Goal: Task Accomplishment & Management: Complete application form

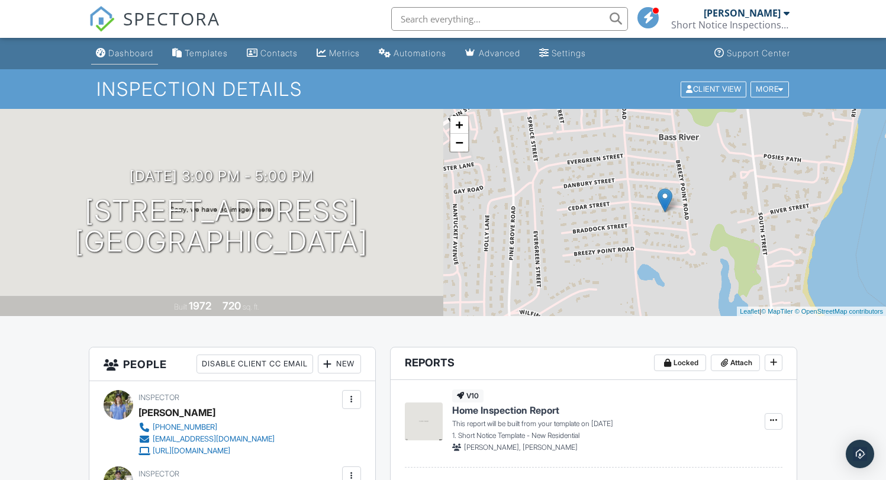
click at [128, 45] on link "Dashboard" at bounding box center [124, 54] width 67 height 22
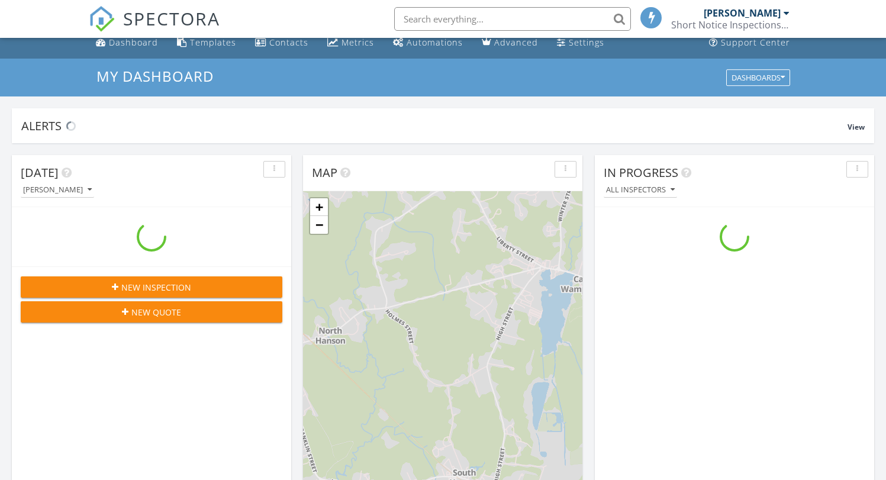
scroll to position [33, 0]
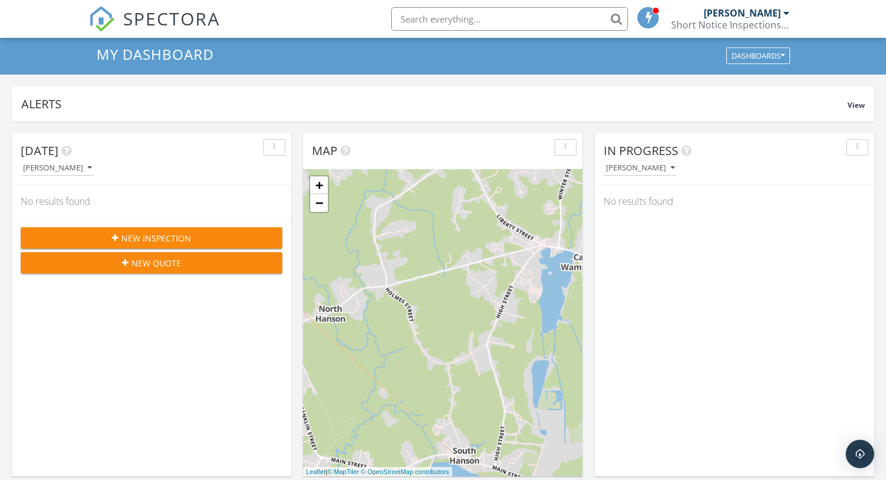
click at [177, 242] on span "New Inspection" at bounding box center [156, 238] width 70 height 12
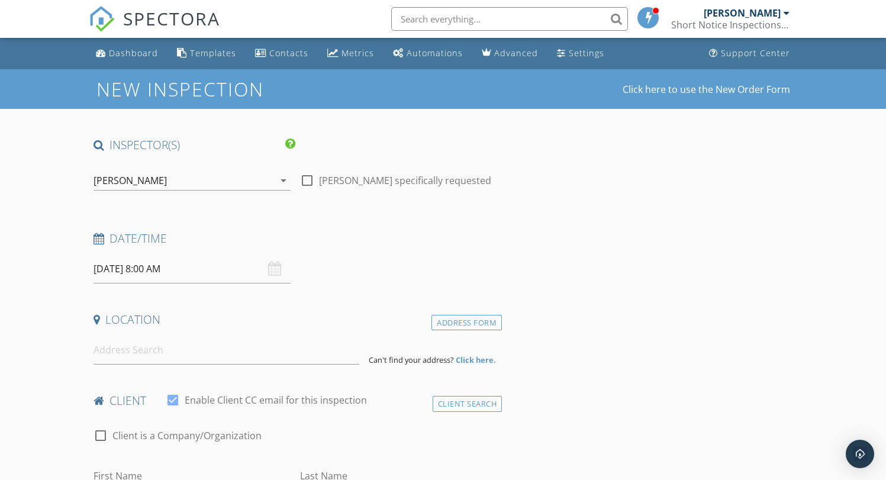
click at [283, 185] on icon "arrow_drop_down" at bounding box center [283, 180] width 14 height 14
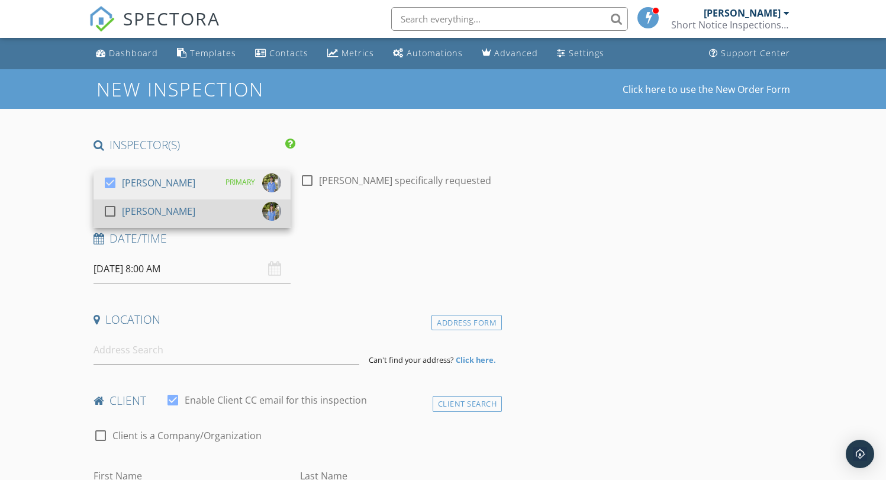
click at [161, 208] on div "[PERSON_NAME]" at bounding box center [158, 211] width 73 height 19
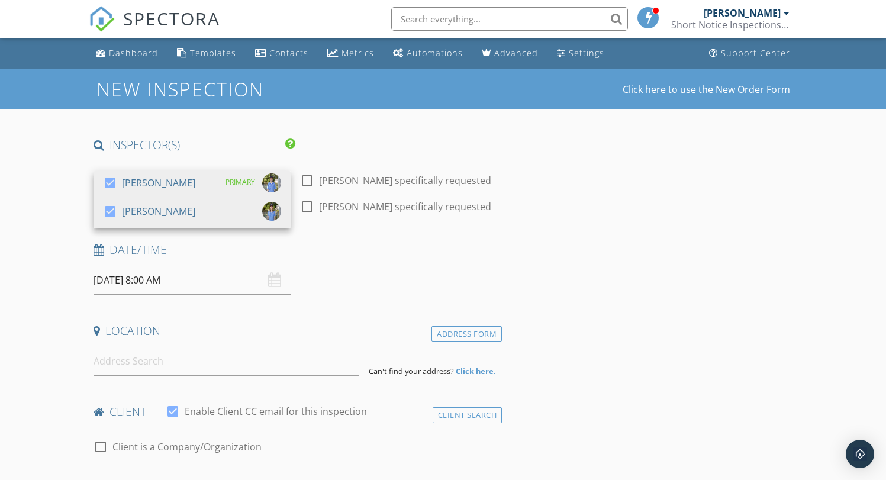
click at [237, 286] on input "09/28/2025 8:00 AM" at bounding box center [191, 280] width 197 height 29
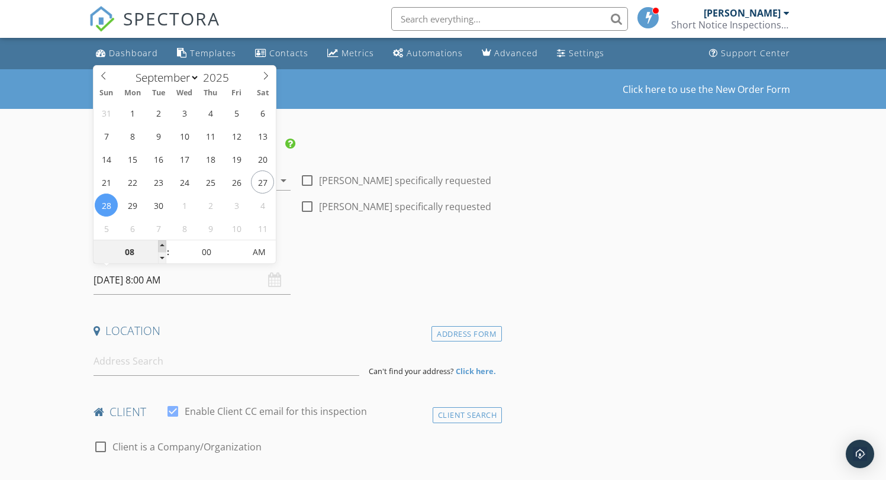
type input "09"
type input "[DATE] 9:00 AM"
click at [165, 246] on span at bounding box center [162, 246] width 8 height 12
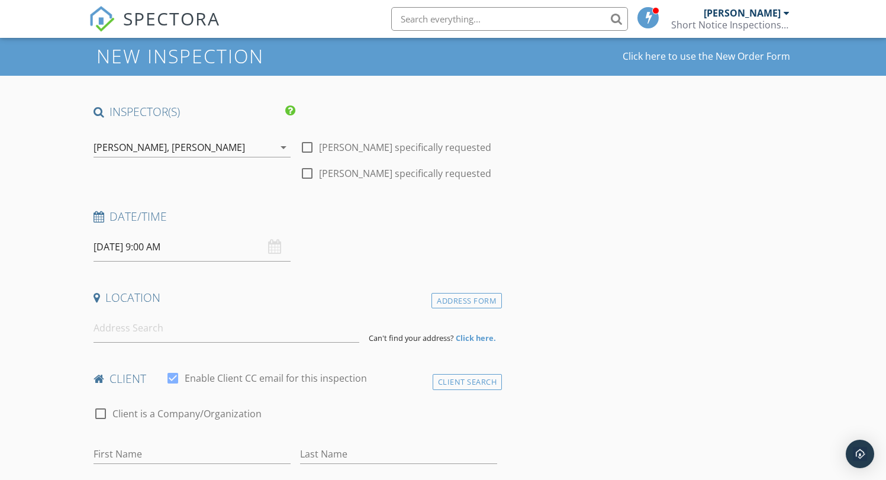
scroll to position [31, 0]
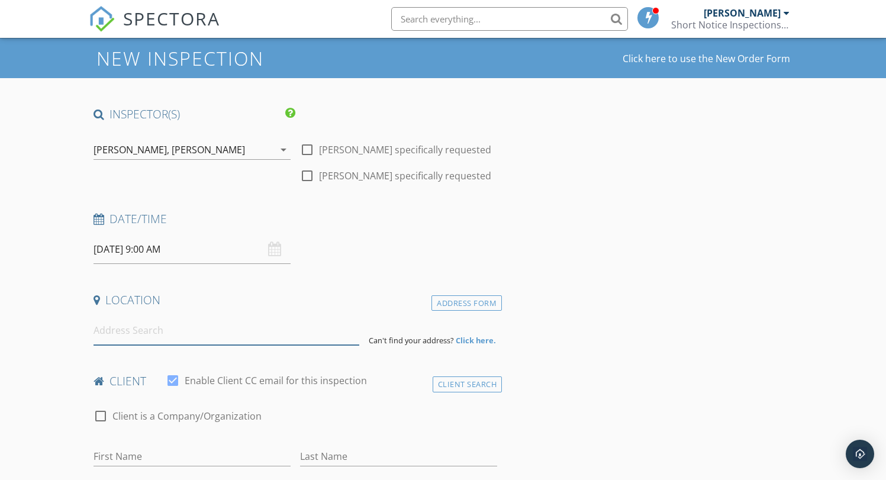
click at [174, 327] on input at bounding box center [226, 330] width 266 height 29
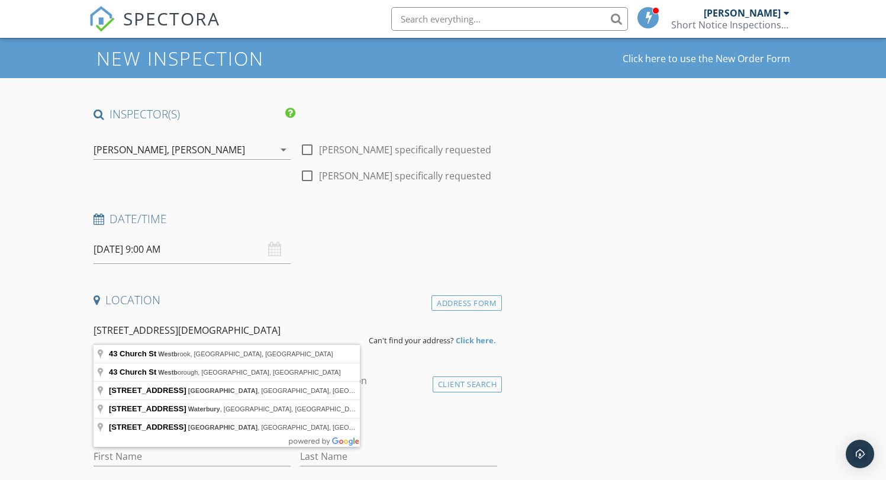
type input "43 Church St, Westborough, MA, USA"
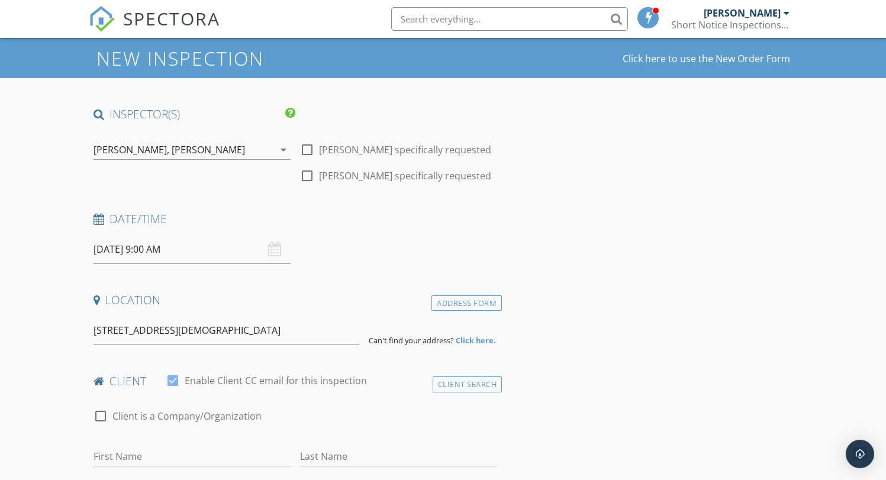
drag, startPoint x: 193, startPoint y: 337, endPoint x: 189, endPoint y: 371, distance: 33.9
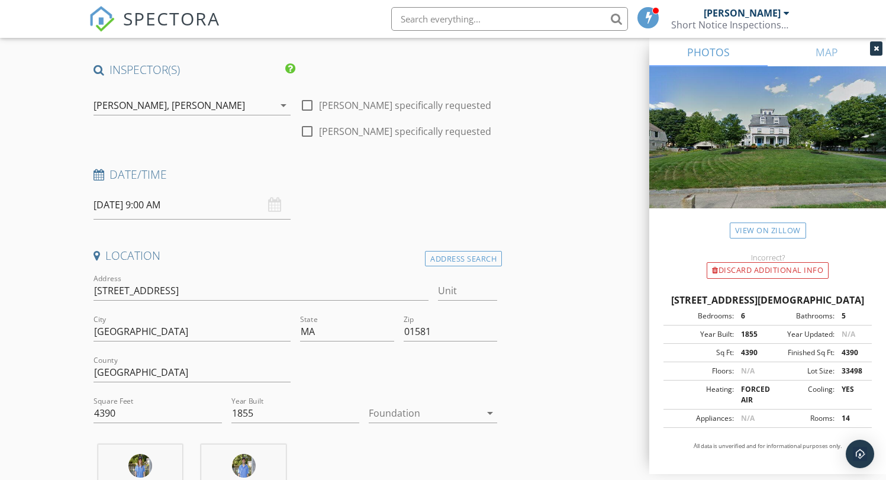
scroll to position [102, 0]
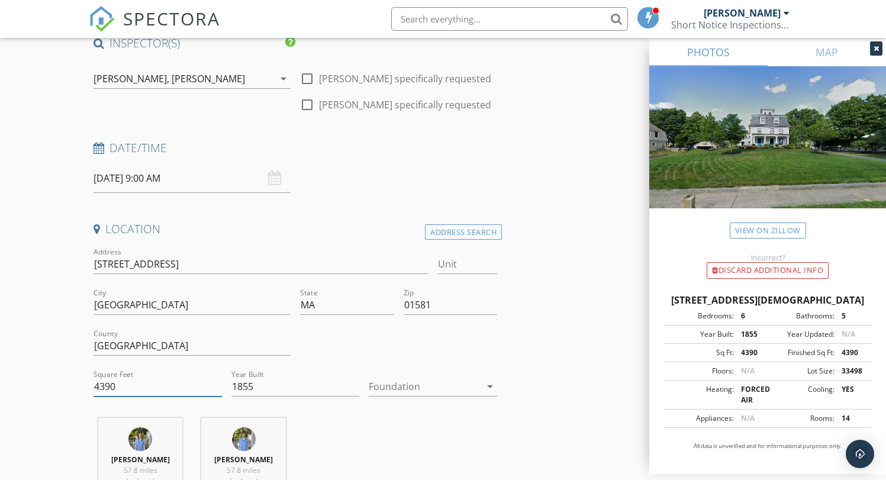
click at [151, 391] on input "4390" at bounding box center [157, 387] width 128 height 20
type input "4850"
click at [435, 383] on div at bounding box center [425, 386] width 112 height 19
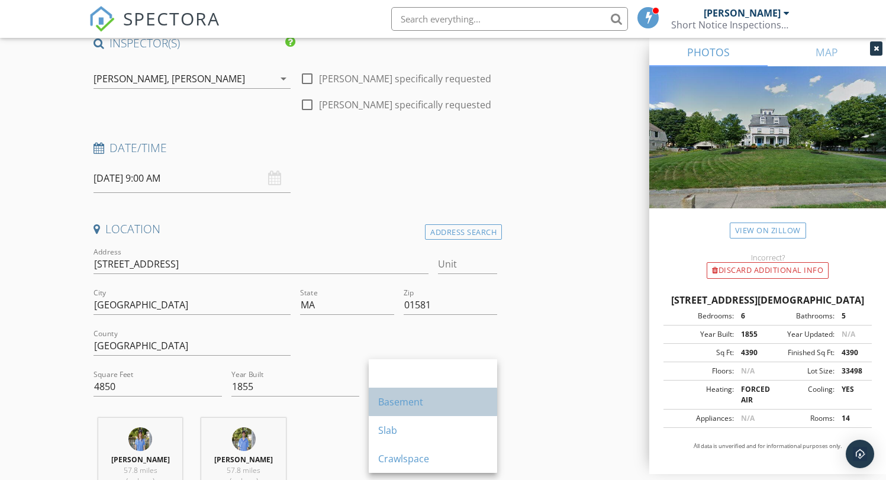
click at [422, 403] on div "Basement" at bounding box center [432, 402] width 109 height 14
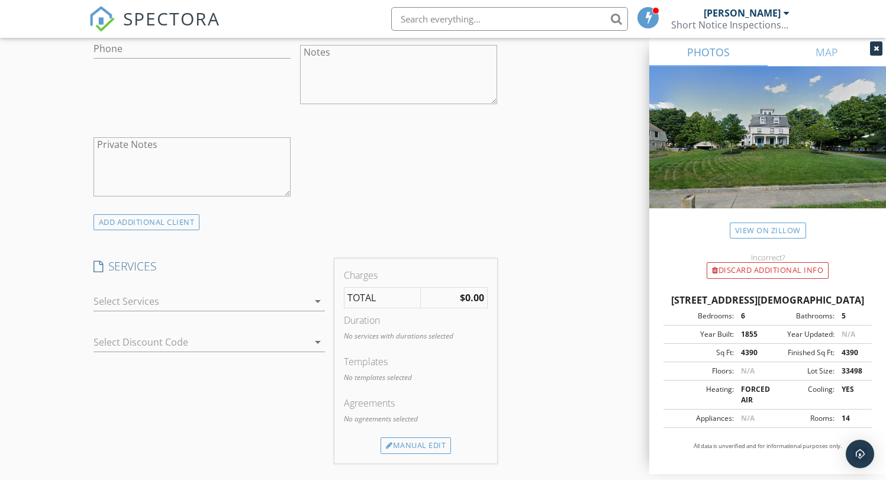
scroll to position [765, 0]
click at [305, 301] on div at bounding box center [200, 298] width 215 height 19
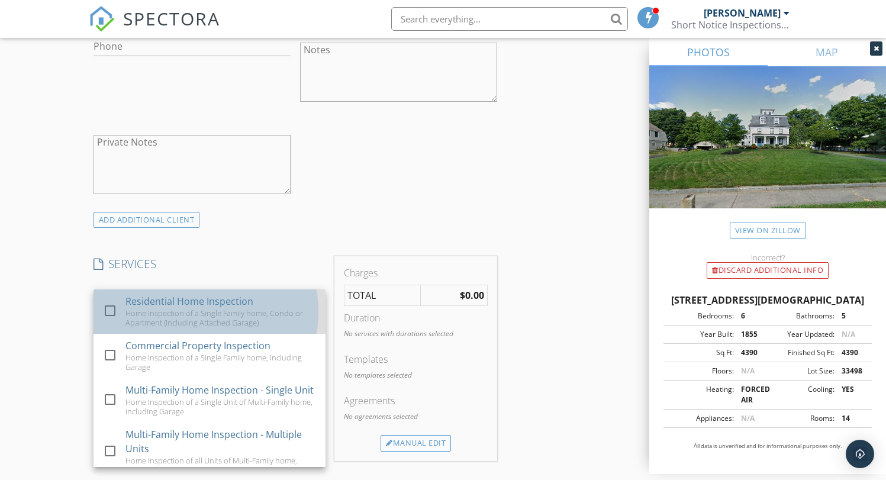
click at [166, 314] on div "Home Inspection of a Single Family home, Condo or Apartment (including Attached…" at bounding box center [220, 317] width 191 height 19
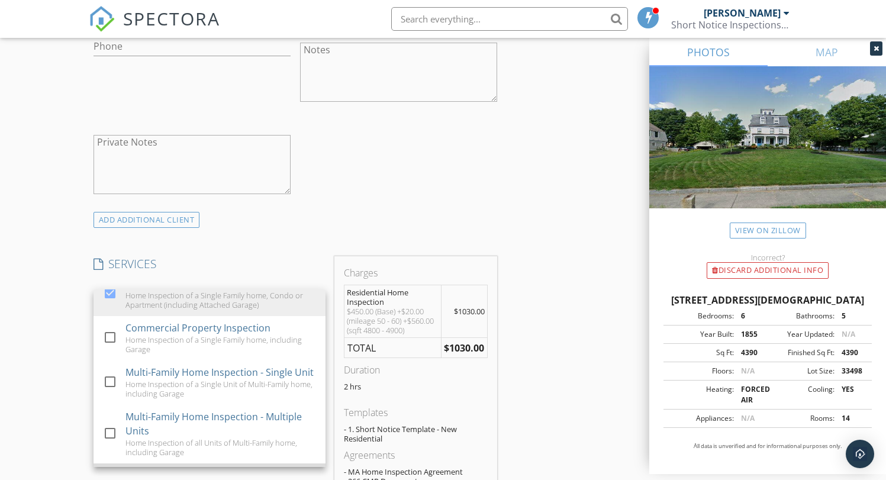
scroll to position [133, 0]
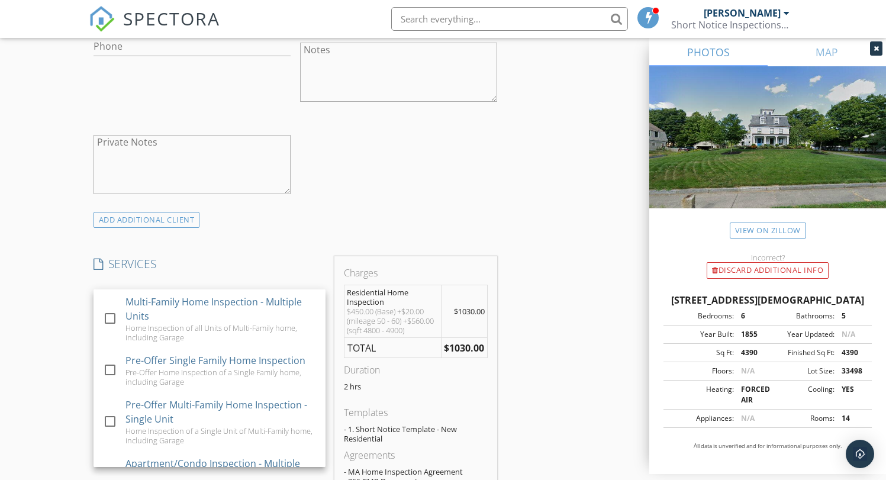
click at [569, 365] on div "INSPECTOR(S) check_box Peter Meriot PRIMARY check_box Trisha Meriot Peter Merio…" at bounding box center [443, 386] width 709 height 2026
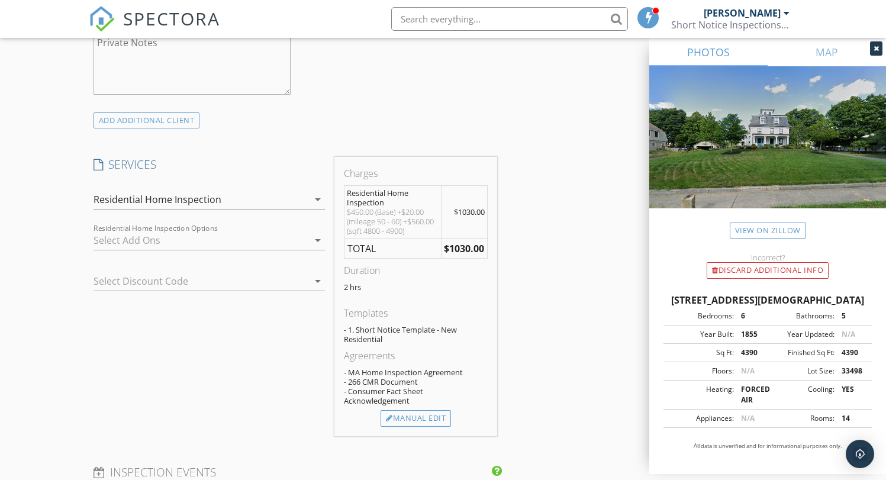
scroll to position [918, 0]
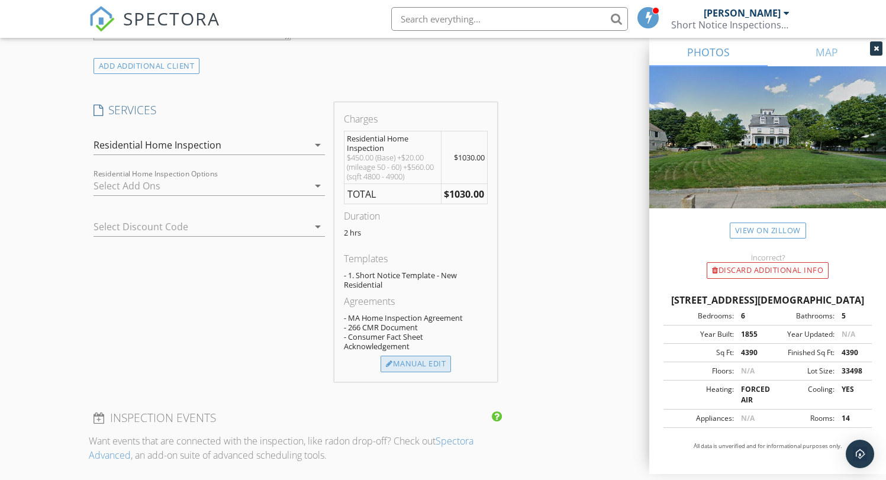
click at [423, 363] on div "Manual Edit" at bounding box center [415, 364] width 70 height 17
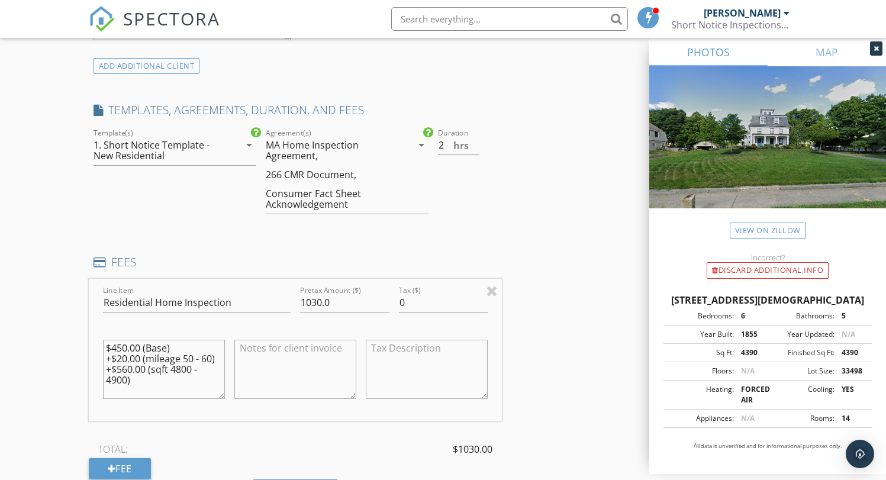
drag, startPoint x: 148, startPoint y: 367, endPoint x: 111, endPoint y: 347, distance: 41.6
click at [111, 347] on textarea "$450.00 (Base) +$20.00 (mileage 50 - 60) +$560.00 (sqft 4800 - 4900)" at bounding box center [164, 369] width 122 height 59
click at [167, 352] on textarea "$1100 (sqft 4800 - 4900)" at bounding box center [164, 369] width 122 height 59
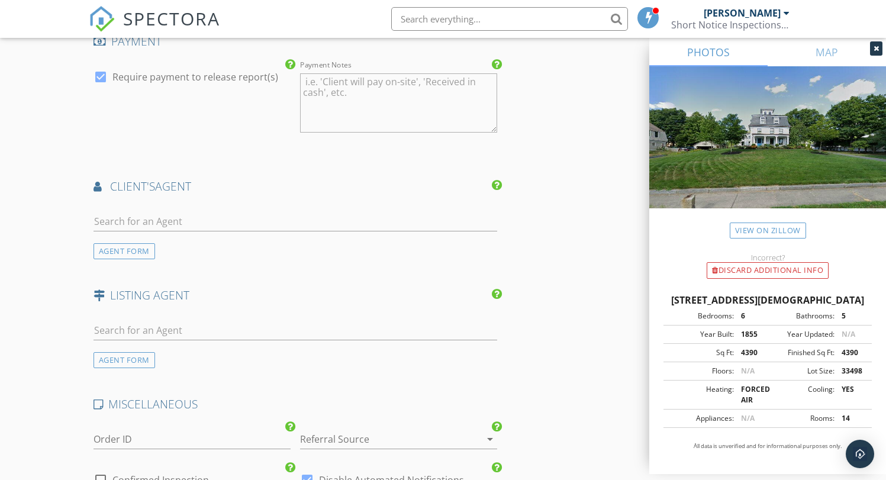
scroll to position [1613, 0]
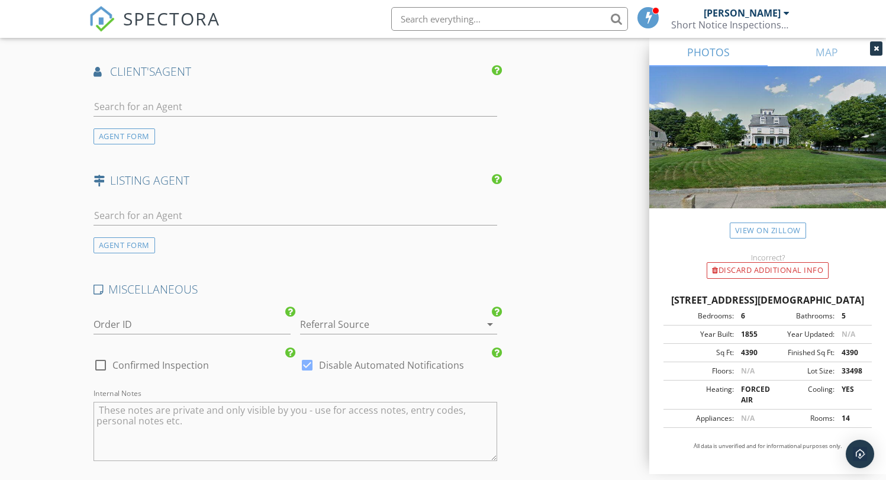
type textarea "$1100 (sqft 4800 - 4900)"
click at [218, 110] on input "text" at bounding box center [295, 107] width 404 height 20
type input "cheri"
click at [194, 128] on li "[PERSON_NAME]" at bounding box center [295, 133] width 403 height 33
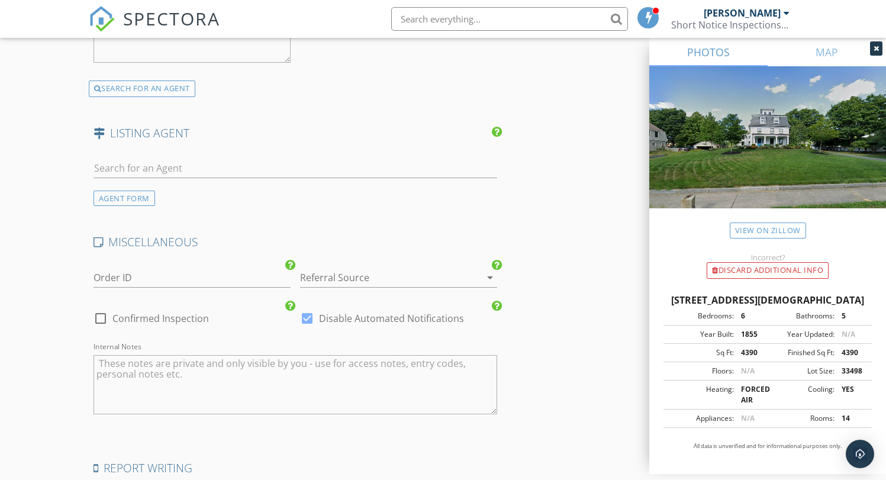
scroll to position [1933, 0]
click at [325, 273] on div at bounding box center [382, 274] width 164 height 19
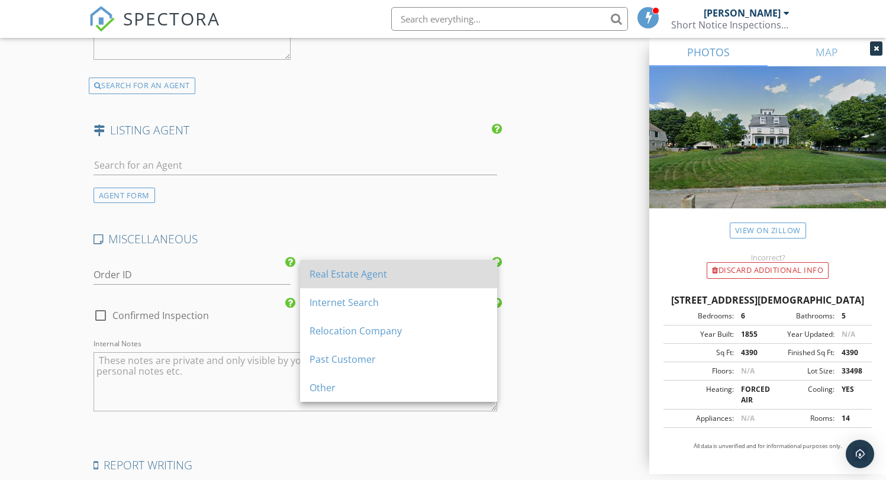
click at [333, 277] on div "Real Estate Agent" at bounding box center [398, 274] width 178 height 14
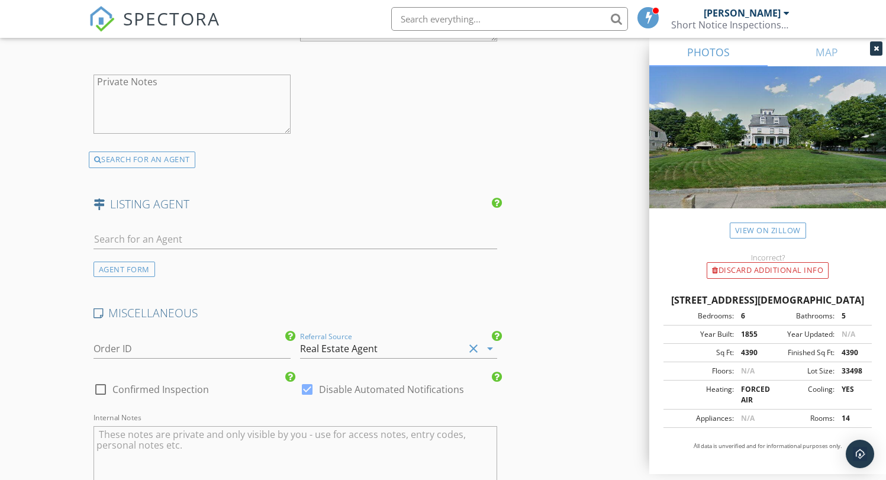
scroll to position [2090, 0]
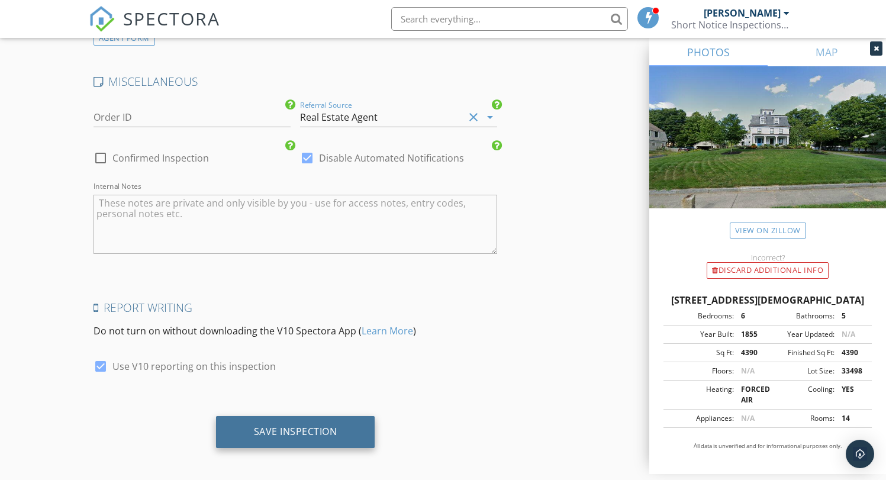
click at [305, 426] on div "Save Inspection" at bounding box center [295, 431] width 83 height 12
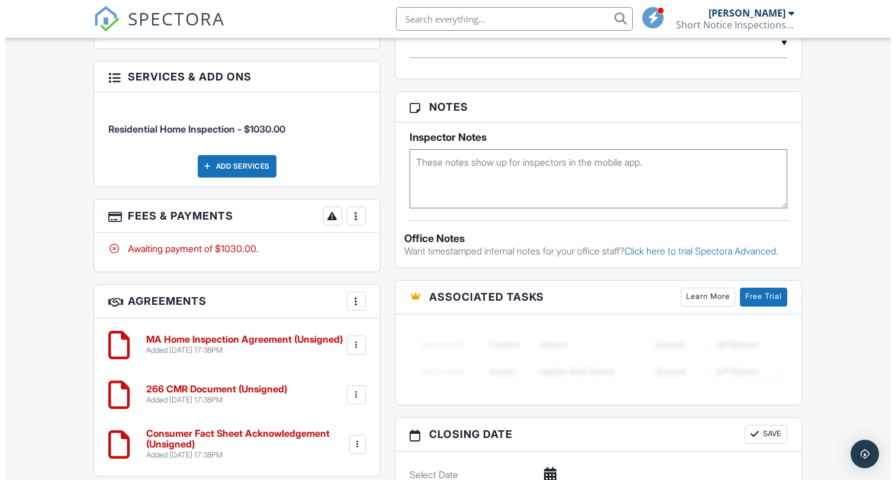
scroll to position [708, 0]
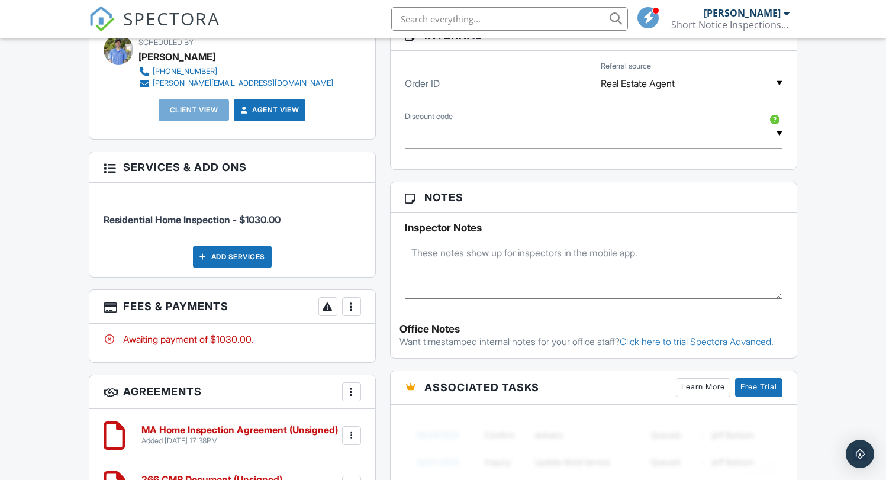
click at [351, 301] on div at bounding box center [352, 307] width 12 height 12
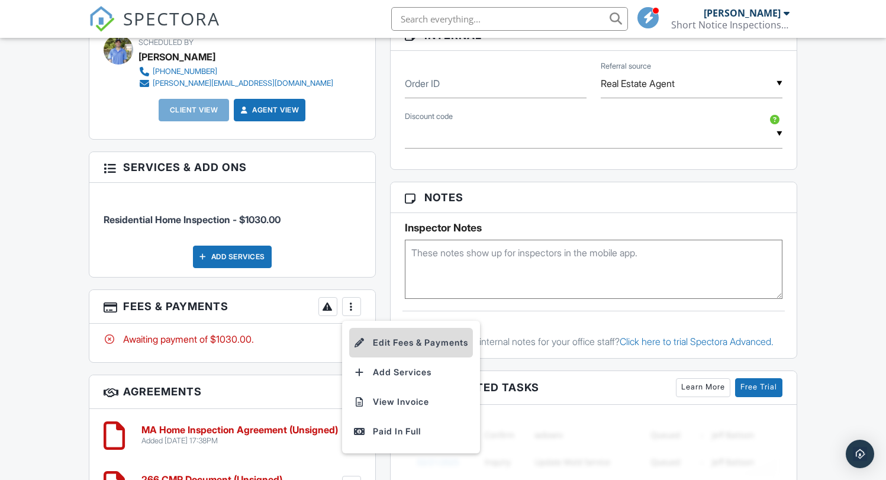
click at [388, 330] on li "Edit Fees & Payments" at bounding box center [411, 343] width 124 height 30
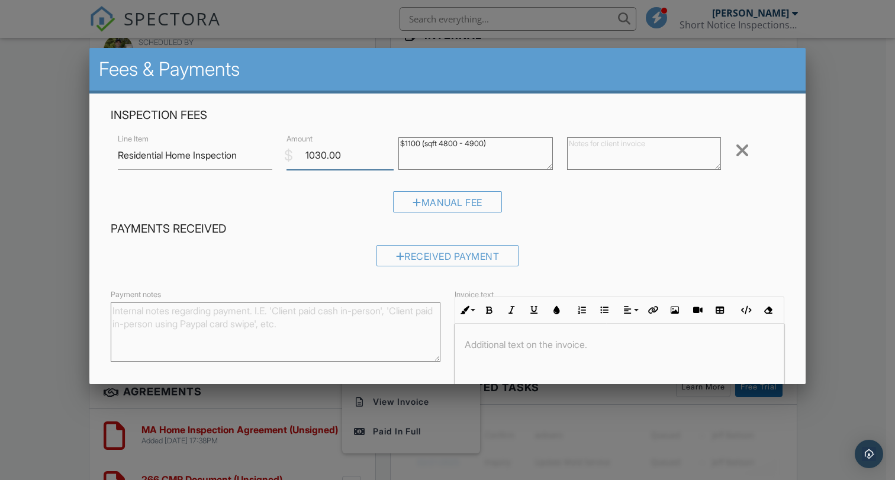
drag, startPoint x: 322, startPoint y: 154, endPoint x: 309, endPoint y: 157, distance: 13.4
click at [309, 157] on input "1030.00" at bounding box center [340, 155] width 108 height 29
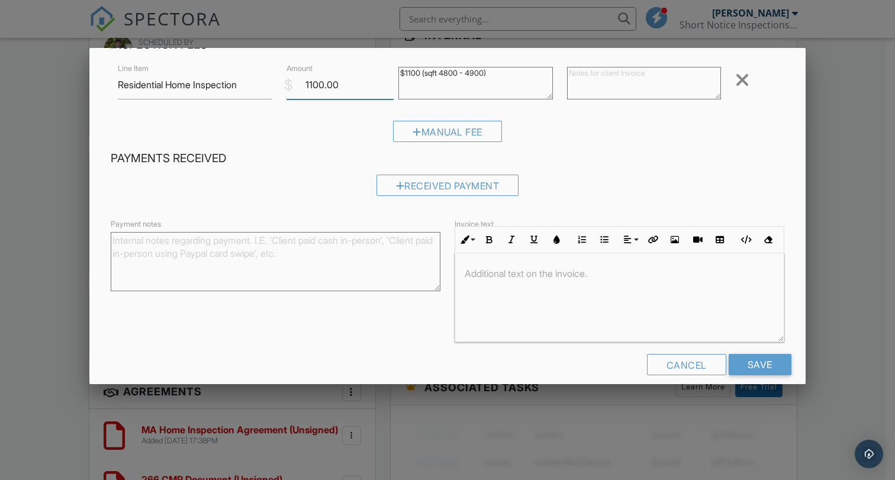
scroll to position [83, 0]
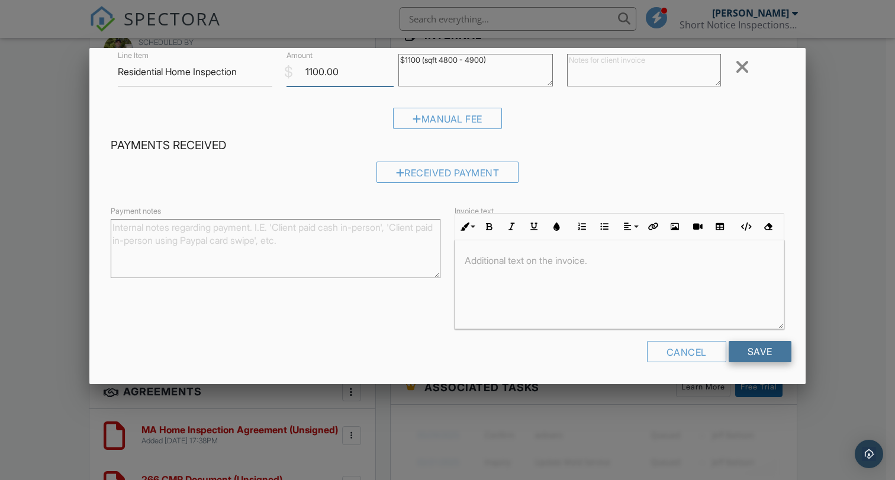
type input "1100.00"
click at [741, 352] on input "Save" at bounding box center [759, 351] width 63 height 21
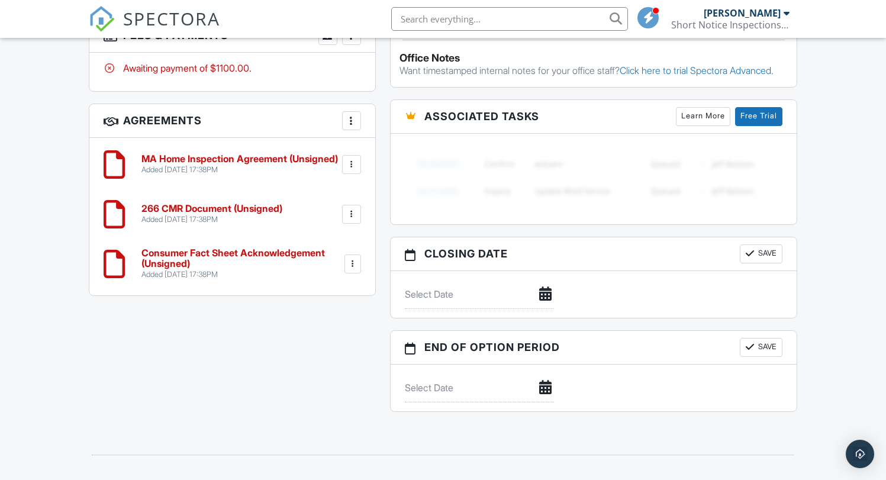
scroll to position [960, 0]
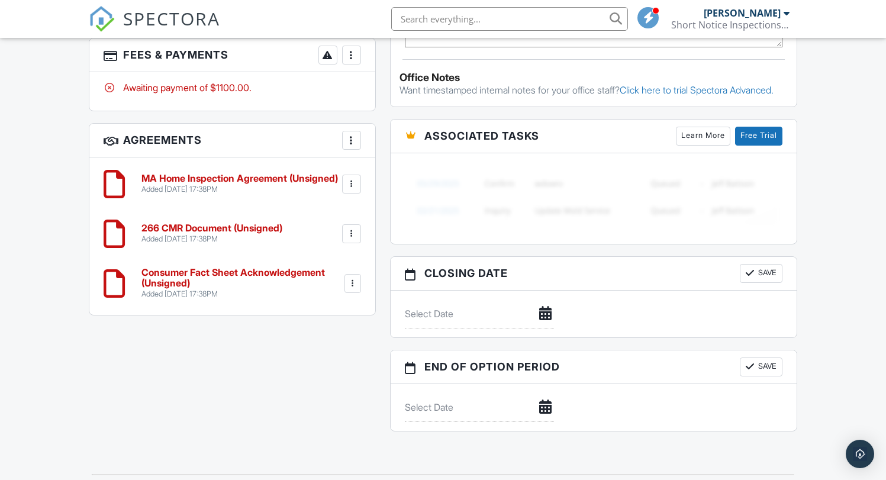
click at [350, 178] on div at bounding box center [352, 184] width 12 height 12
click at [306, 208] on li "Edit" at bounding box center [319, 217] width 67 height 30
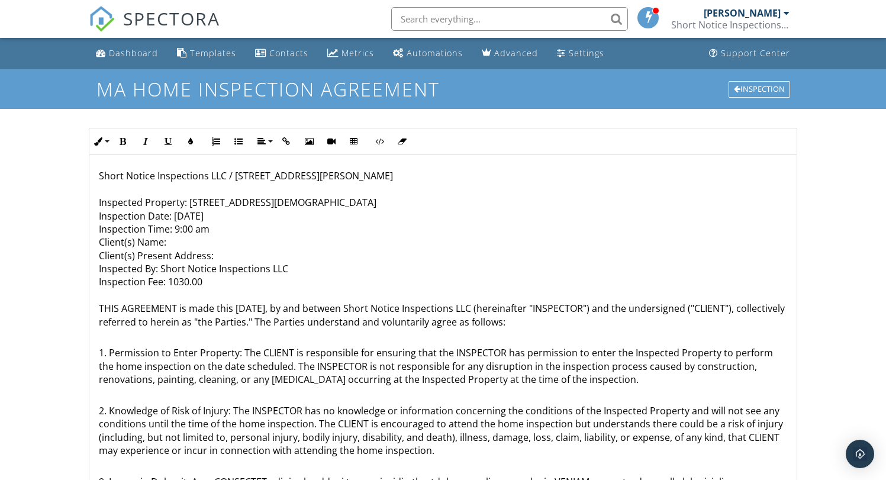
scroll to position [1466, 0]
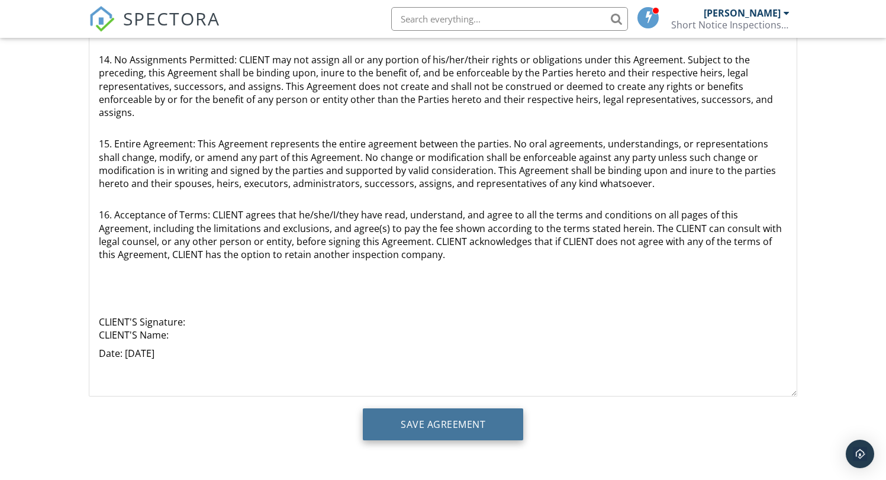
click at [463, 417] on input "Save Agreement" at bounding box center [443, 424] width 160 height 32
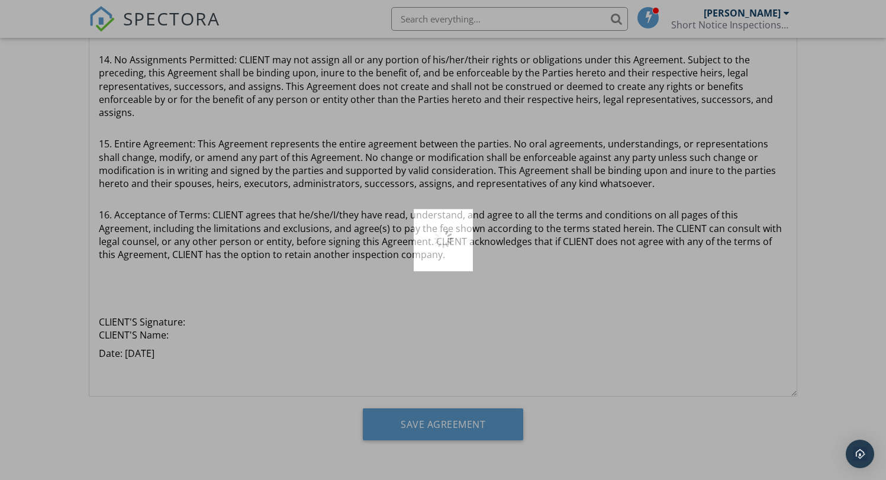
scroll to position [1453, 0]
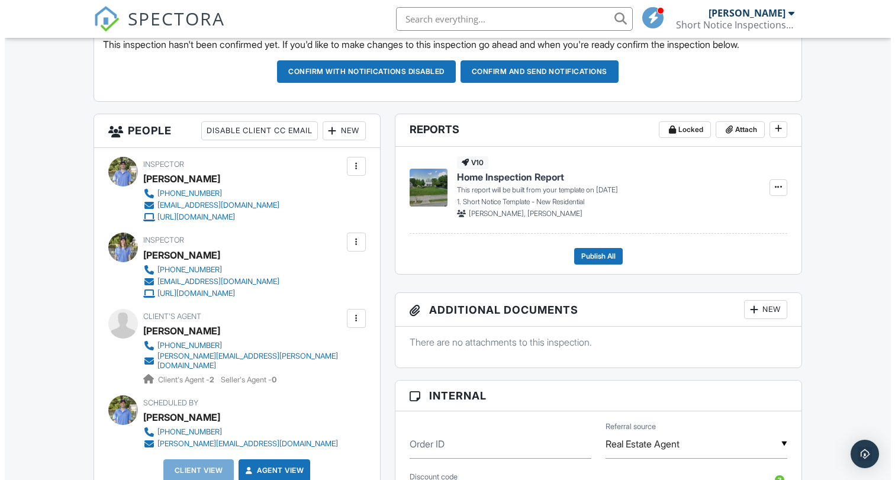
scroll to position [346, 0]
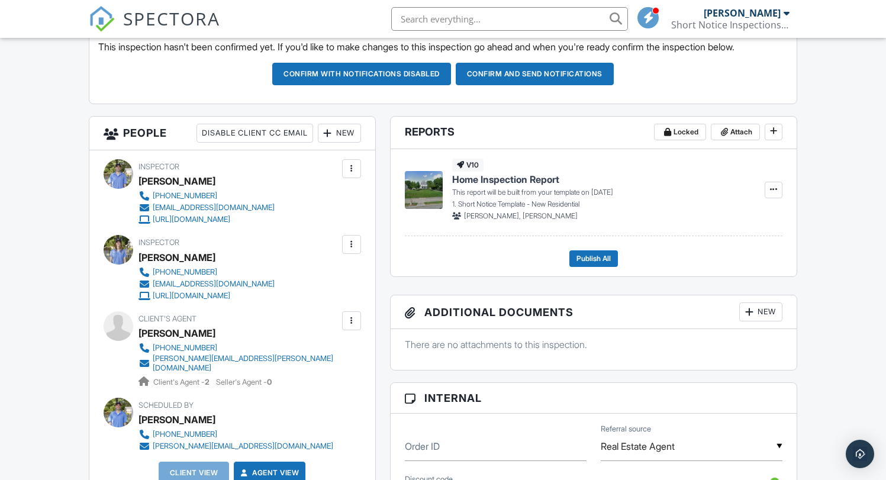
click at [340, 137] on div "New" at bounding box center [339, 133] width 43 height 19
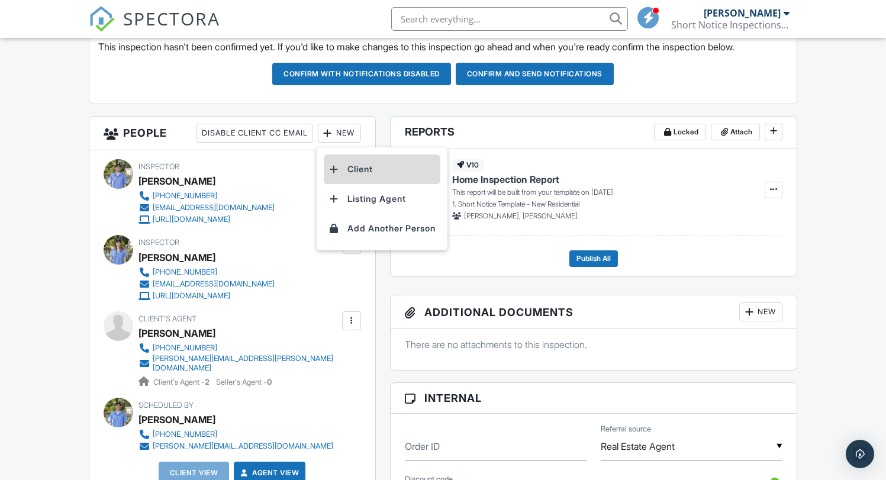
click at [363, 171] on li "Client" at bounding box center [382, 169] width 117 height 30
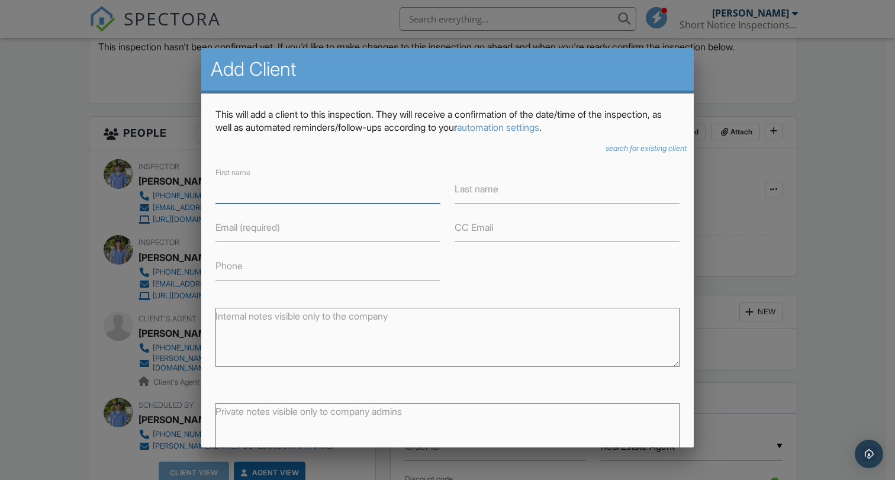
click at [280, 189] on input "First name" at bounding box center [327, 189] width 225 height 29
type input "[PERSON_NAME]"
click at [479, 195] on label "Last name" at bounding box center [476, 188] width 44 height 13
click at [479, 195] on input "Last name" at bounding box center [566, 189] width 225 height 29
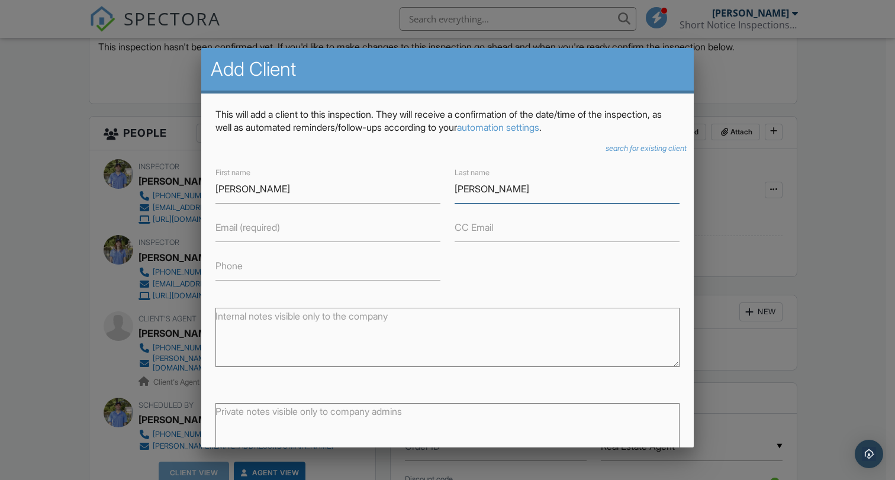
type input "Reppert"
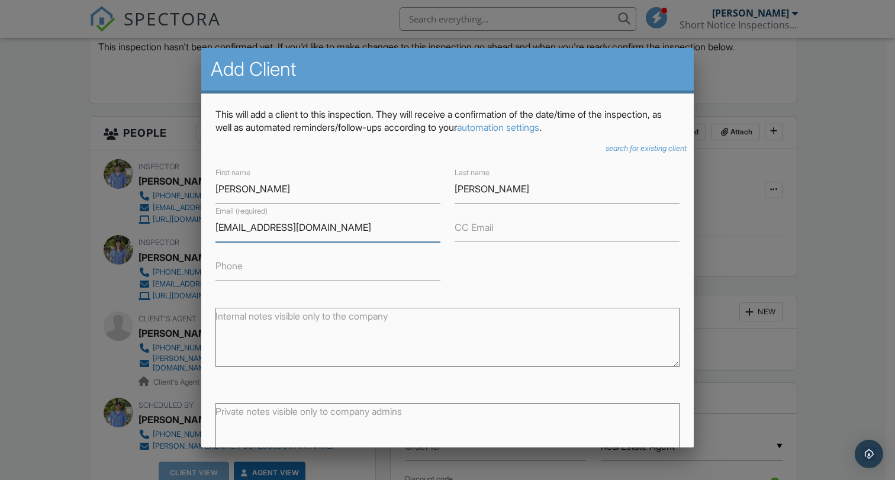
scroll to position [17, 0]
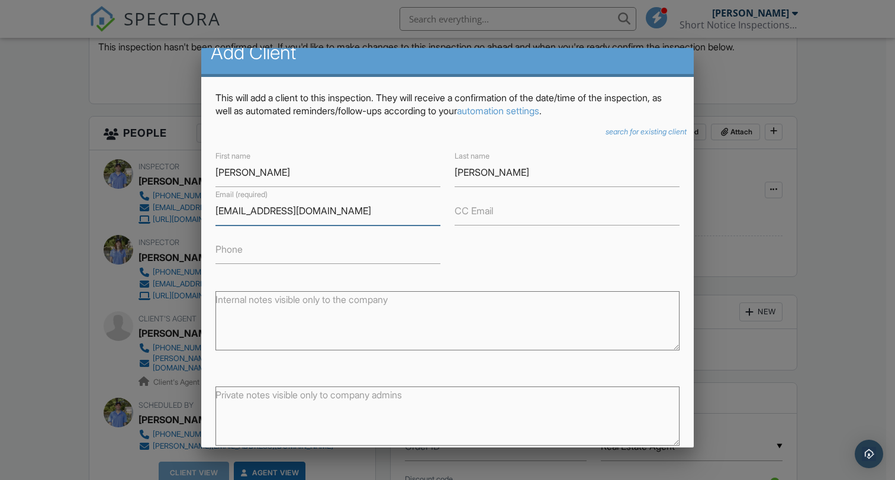
type input "[EMAIL_ADDRESS][DOMAIN_NAME]"
click at [234, 248] on input "4439247468" at bounding box center [327, 249] width 225 height 29
click at [256, 248] on input "443-9247468" at bounding box center [327, 249] width 225 height 29
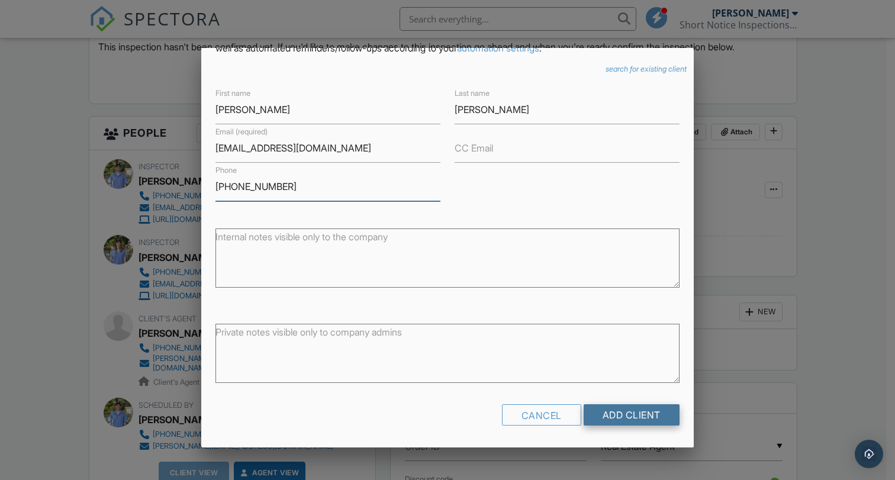
type input "[PHONE_NUMBER]"
click at [621, 414] on input "Add Client" at bounding box center [631, 414] width 96 height 21
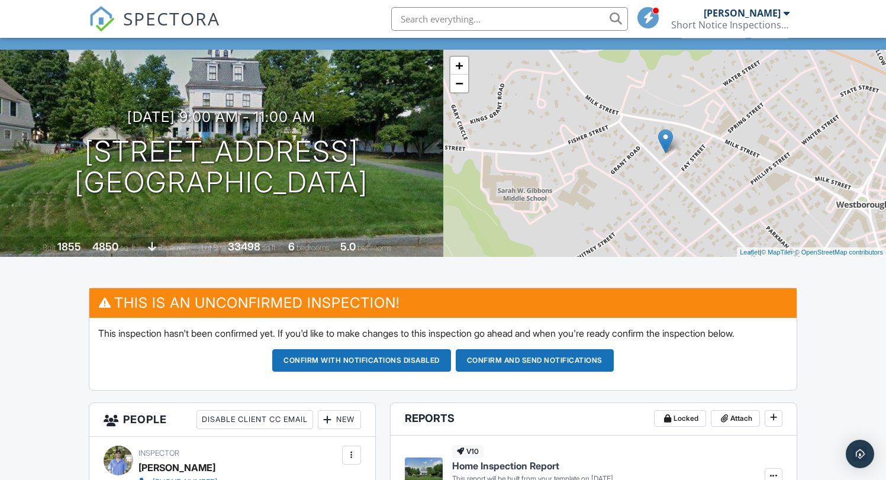
scroll to position [204, 0]
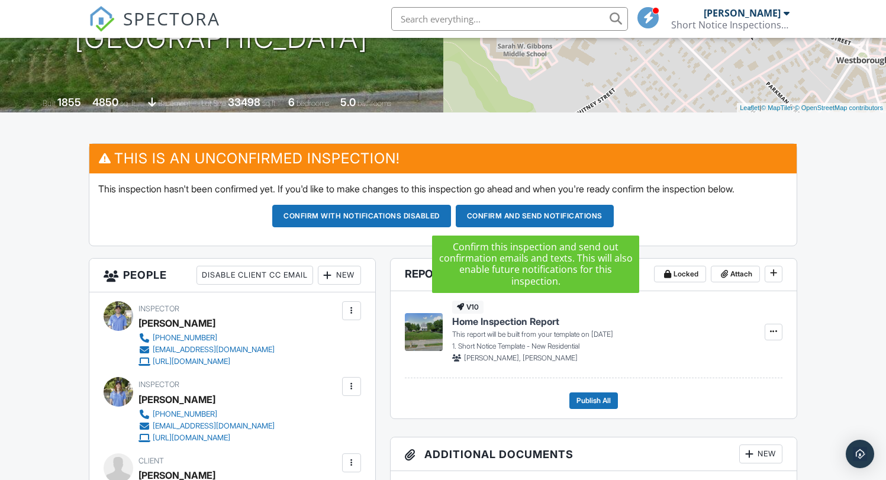
click at [504, 215] on button "Confirm and send notifications" at bounding box center [535, 216] width 158 height 22
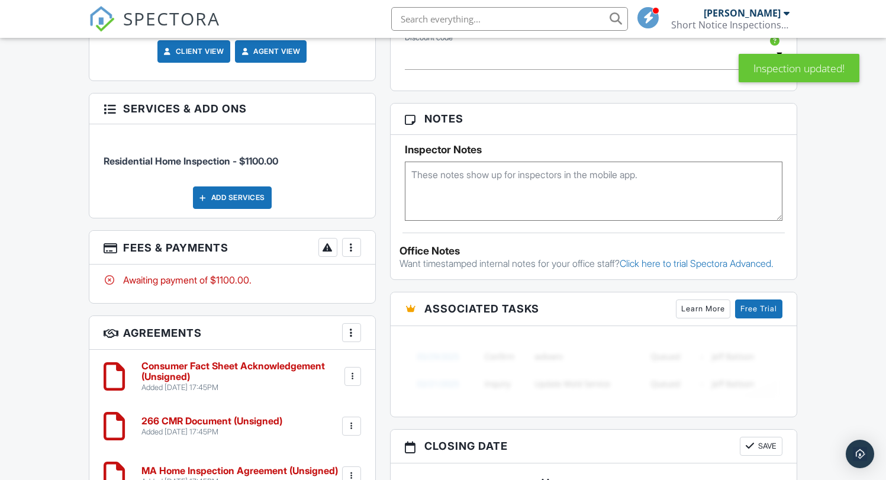
scroll to position [714, 0]
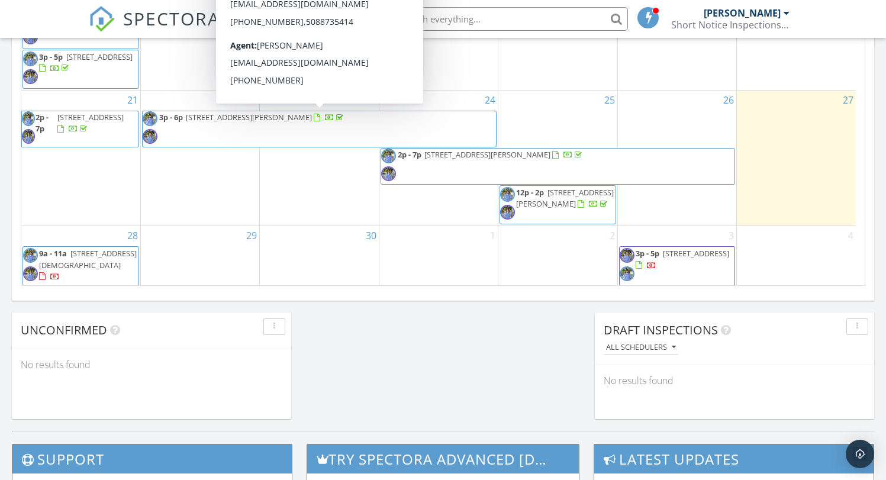
scroll to position [934, 0]
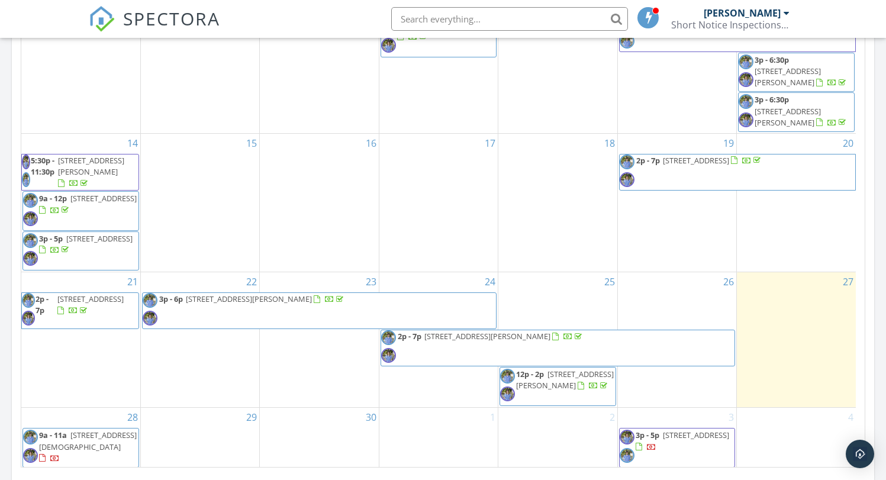
scroll to position [667, 0]
